Goal: Task Accomplishment & Management: Use online tool/utility

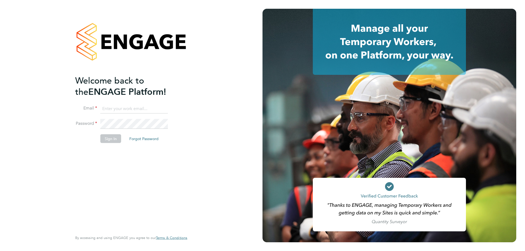
type input "[PERSON_NAME][EMAIL_ADDRESS][DOMAIN_NAME]"
click at [110, 142] on button "Sign In" at bounding box center [110, 139] width 21 height 9
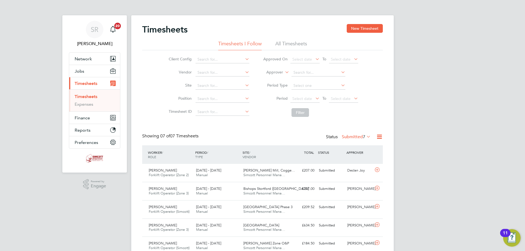
click at [302, 42] on li "All Timesheets" at bounding box center [291, 45] width 32 height 10
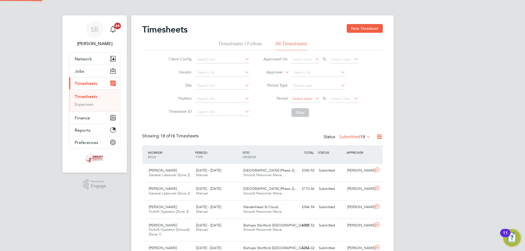
click at [300, 100] on span "Select date" at bounding box center [302, 98] width 20 height 5
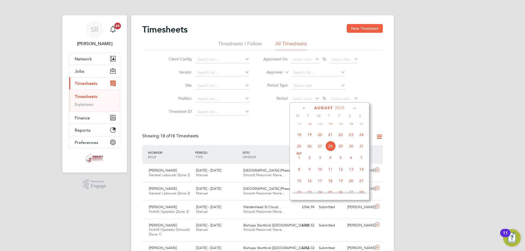
click at [303, 140] on span "18" at bounding box center [299, 135] width 10 height 10
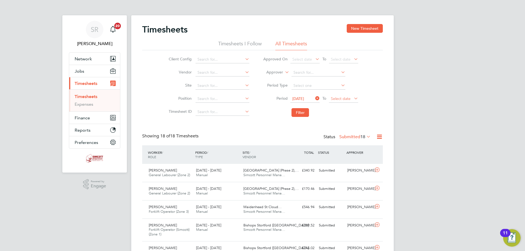
click at [342, 97] on span "Select date" at bounding box center [341, 98] width 20 height 5
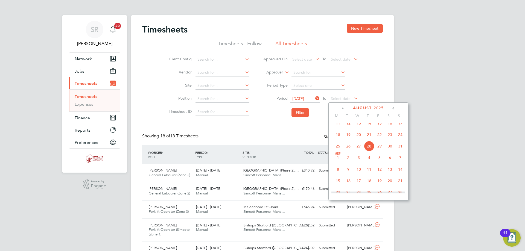
click at [400, 140] on span "24" at bounding box center [400, 135] width 10 height 10
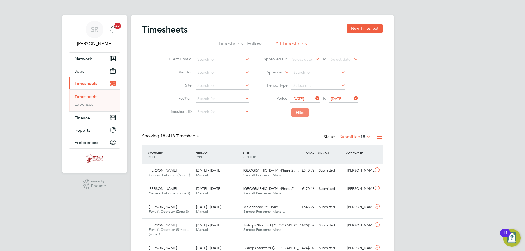
click at [303, 114] on button "Filter" at bounding box center [299, 112] width 17 height 9
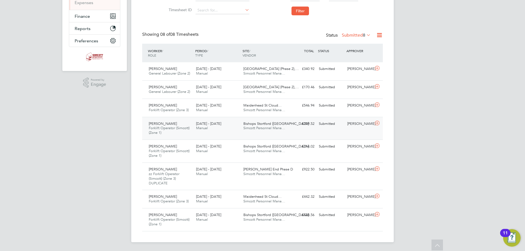
click at [194, 133] on div "Richard Boriel Forklift Operator (Simcott) (Zone 1) 18 - 24 Aug 2025 18 - 24 Au…" at bounding box center [262, 128] width 241 height 23
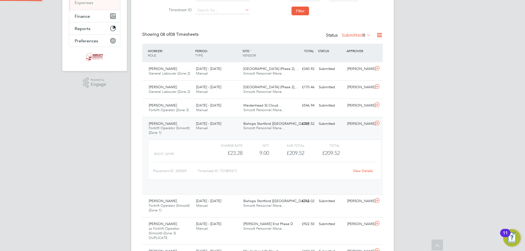
scroll to position [9, 53]
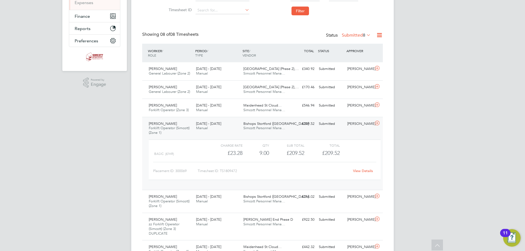
click at [194, 133] on div "Richard Boriel Forklift Operator (Simcott) (Zone 1) 18 - 24 Aug 2025 18 - 24 Au…" at bounding box center [262, 153] width 241 height 73
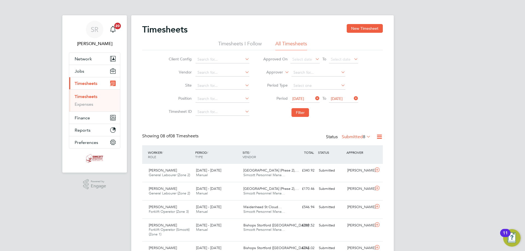
scroll to position [27, 0]
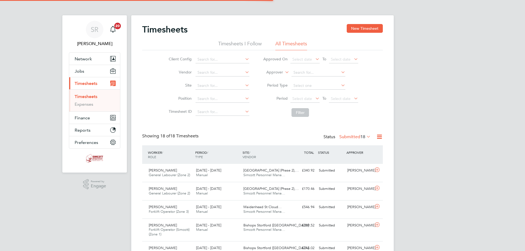
click at [304, 98] on span "Select date" at bounding box center [302, 98] width 20 height 5
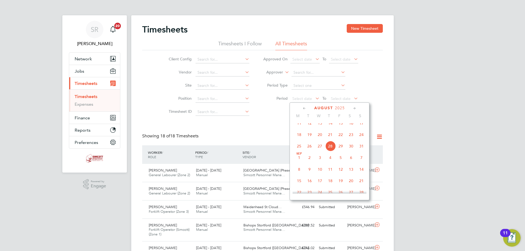
click at [300, 138] on span "18" at bounding box center [299, 135] width 10 height 10
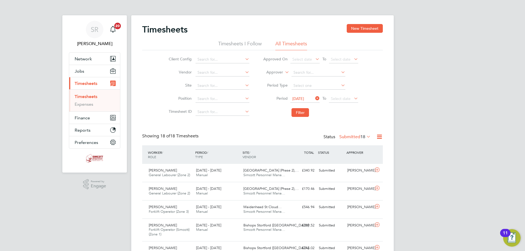
click at [353, 99] on icon at bounding box center [353, 99] width 0 height 8
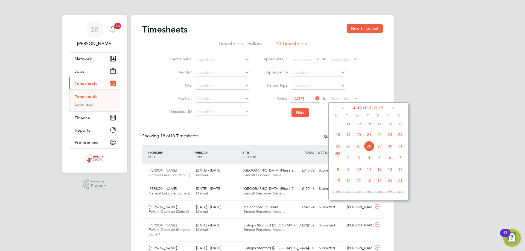
click at [402, 140] on span "24" at bounding box center [400, 135] width 10 height 10
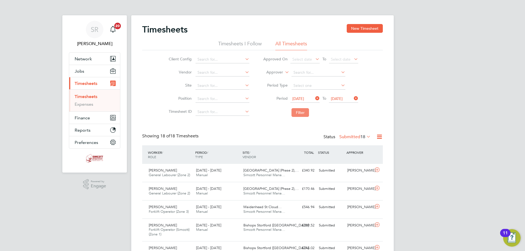
click at [303, 113] on button "Filter" at bounding box center [299, 112] width 17 height 9
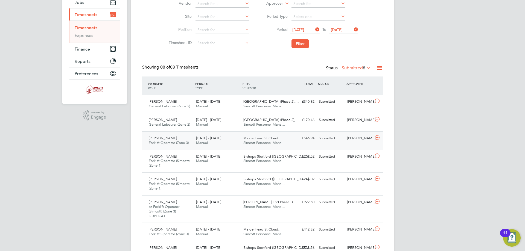
scroll to position [82, 0]
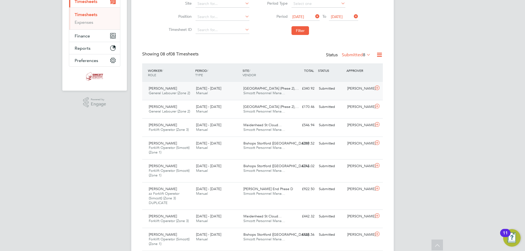
click at [285, 93] on span "Simcott Personnel Mana…" at bounding box center [264, 93] width 42 height 5
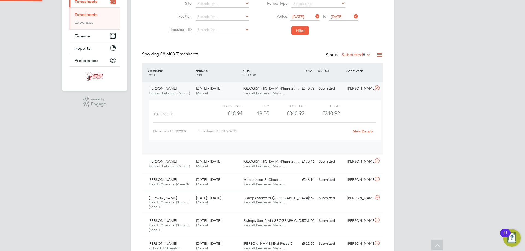
scroll to position [9, 53]
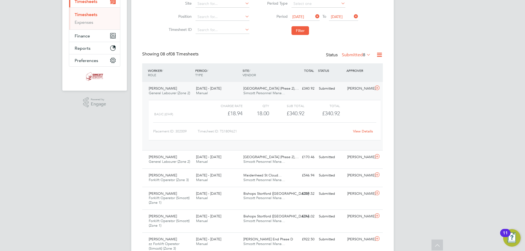
click at [285, 93] on span "Simcott Personnel Mana…" at bounding box center [264, 93] width 42 height 5
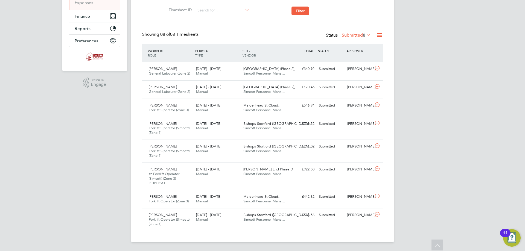
scroll to position [0, 0]
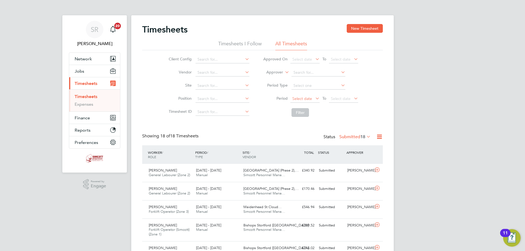
click at [313, 99] on span "Select date" at bounding box center [304, 98] width 29 height 7
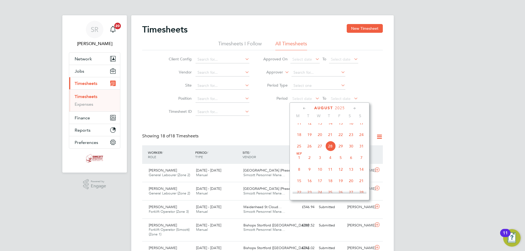
click at [301, 139] on span "18" at bounding box center [299, 135] width 10 height 10
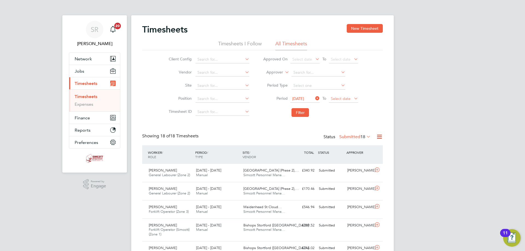
click at [348, 99] on span "Select date" at bounding box center [341, 98] width 20 height 5
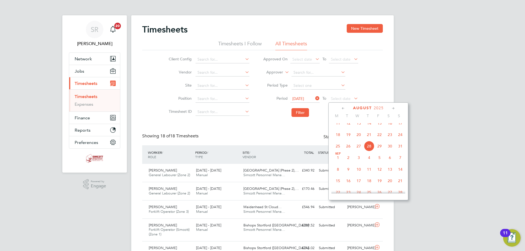
click at [398, 139] on span "24" at bounding box center [400, 135] width 10 height 10
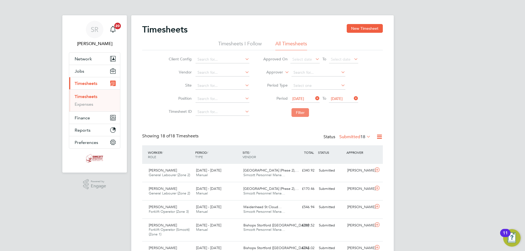
click at [299, 113] on button "Filter" at bounding box center [299, 112] width 17 height 9
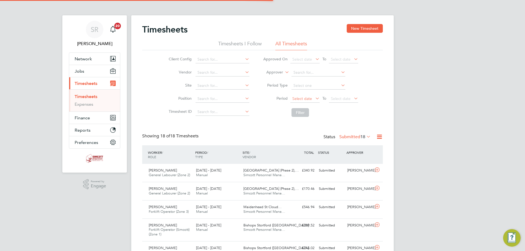
click at [304, 99] on span "Select date" at bounding box center [302, 98] width 20 height 5
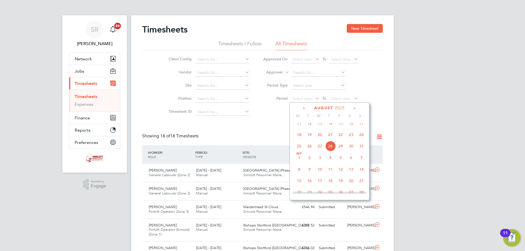
click at [301, 128] on span "11" at bounding box center [299, 123] width 10 height 10
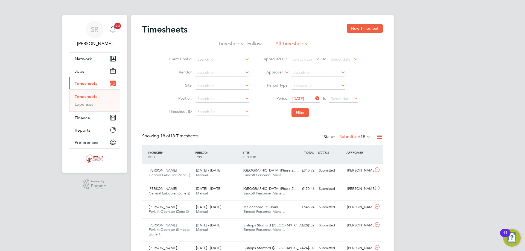
click at [301, 100] on span "[DATE]" at bounding box center [298, 98] width 12 height 5
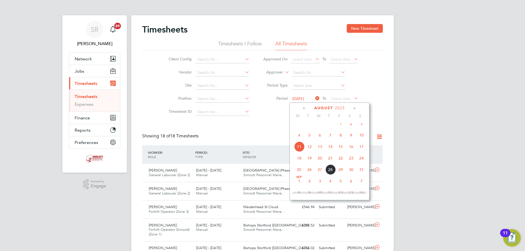
click at [300, 164] on span "18" at bounding box center [299, 158] width 10 height 10
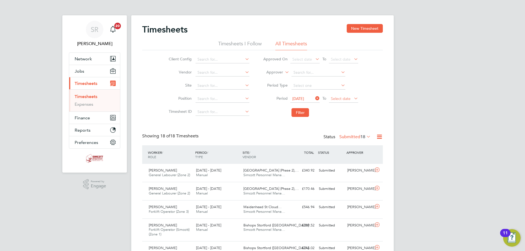
click at [346, 101] on span "Select date" at bounding box center [343, 98] width 29 height 7
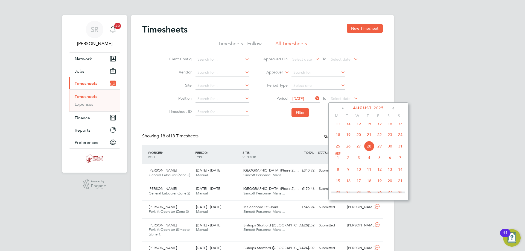
click at [400, 139] on span "24" at bounding box center [400, 135] width 10 height 10
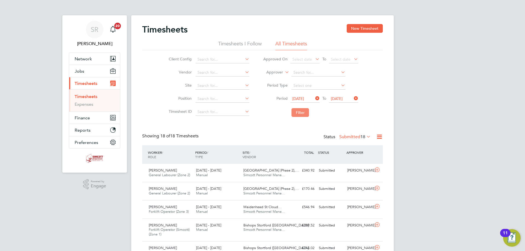
click at [295, 114] on button "Filter" at bounding box center [299, 112] width 17 height 9
